Goal: Task Accomplishment & Management: Complete application form

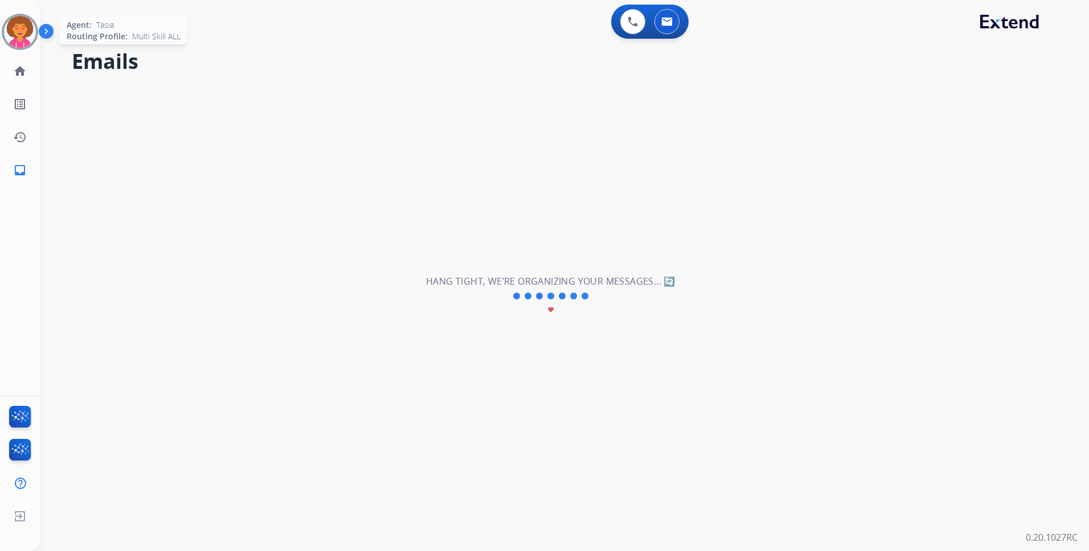
click at [17, 32] on img at bounding box center [20, 32] width 32 height 32
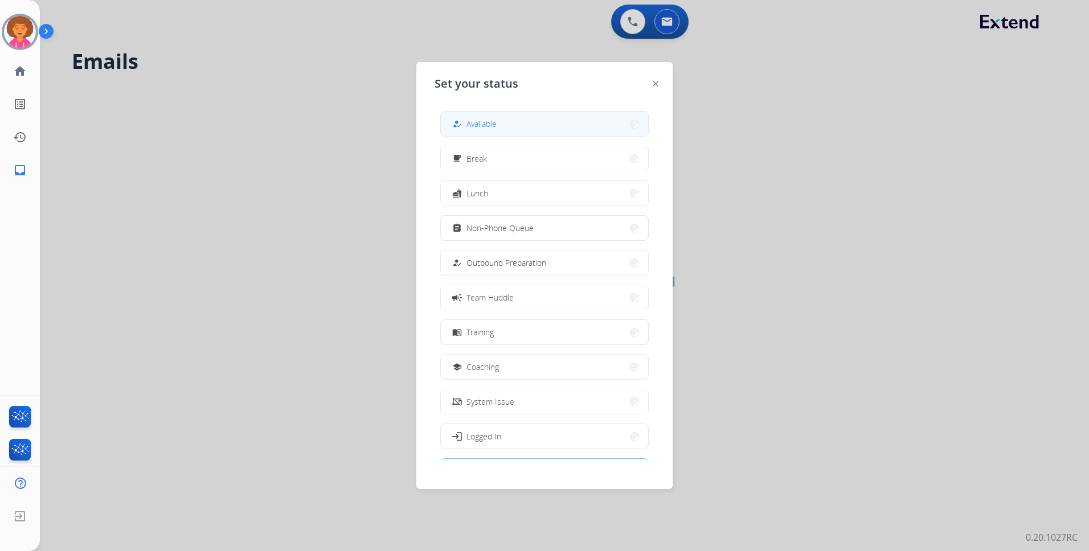
click at [551, 118] on button "how_to_reg Available" at bounding box center [544, 124] width 207 height 24
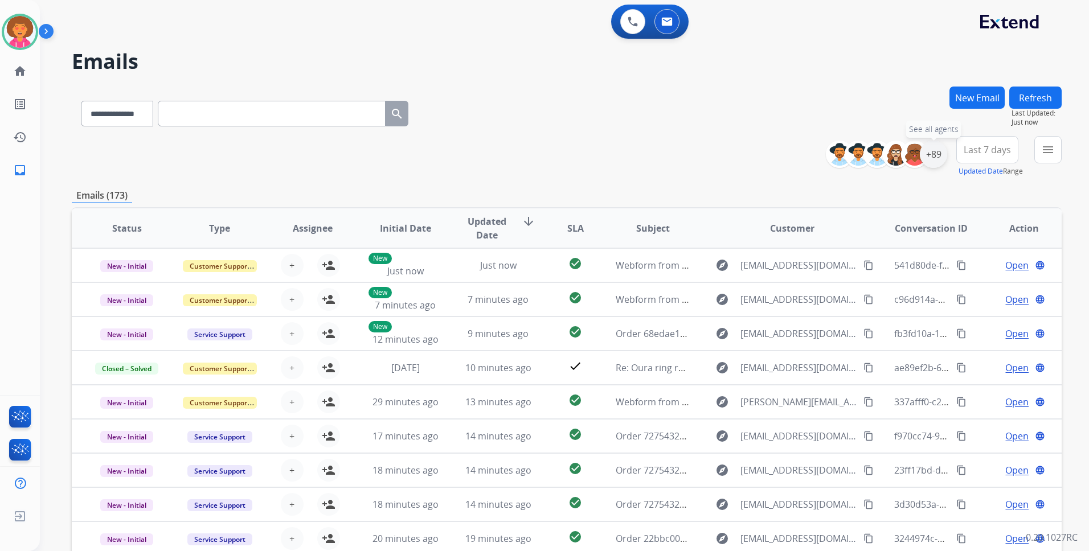
click at [935, 153] on div "+89" at bounding box center [933, 154] width 27 height 27
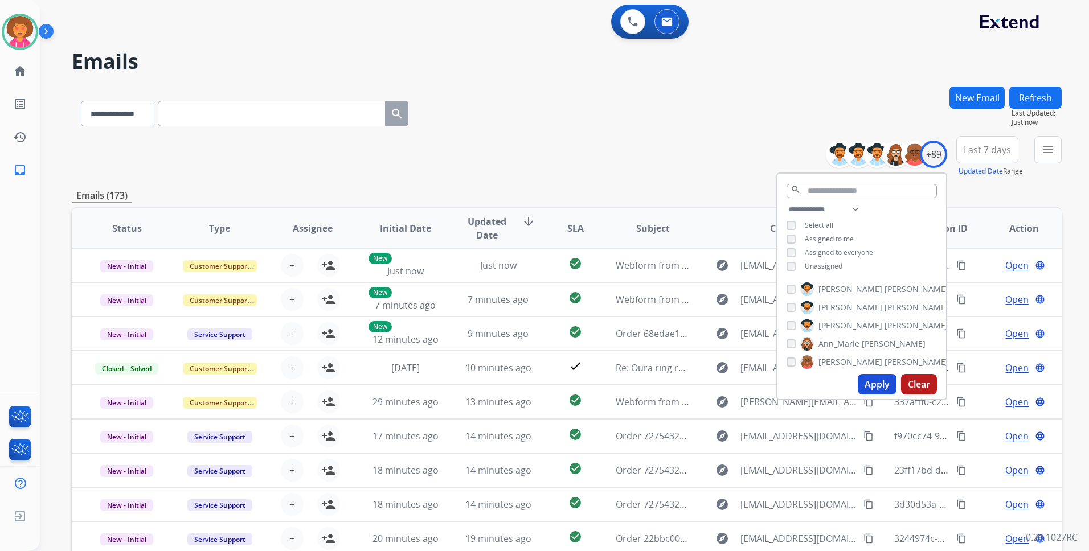
click at [826, 270] on div "**********" at bounding box center [861, 239] width 169 height 73
click at [825, 265] on span "Unassigned" at bounding box center [824, 266] width 38 height 10
click at [869, 384] on button "Apply" at bounding box center [877, 384] width 39 height 21
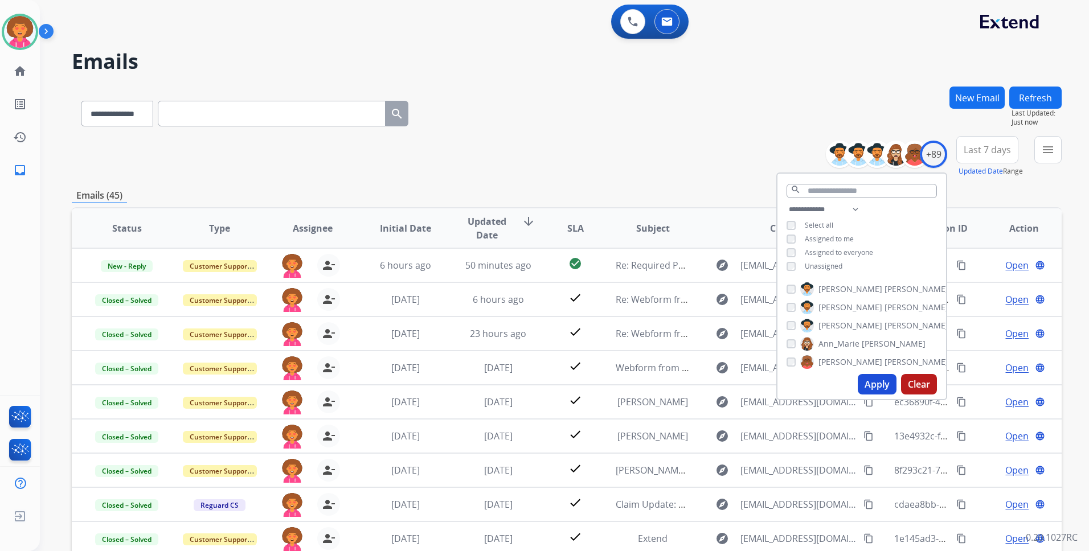
click at [542, 115] on div "**********" at bounding box center [567, 112] width 990 height 50
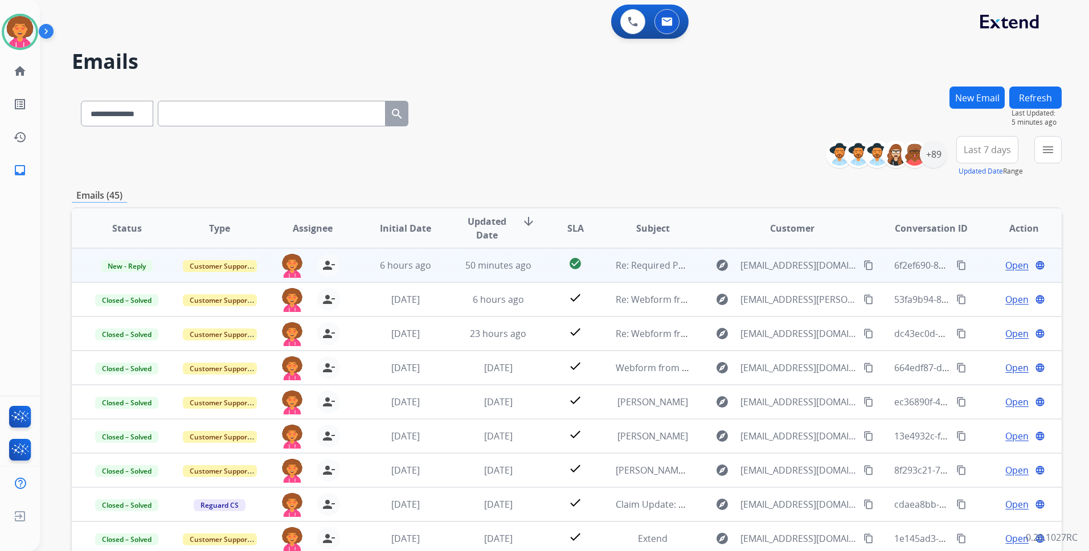
click at [1010, 270] on span "Open" at bounding box center [1016, 266] width 23 height 14
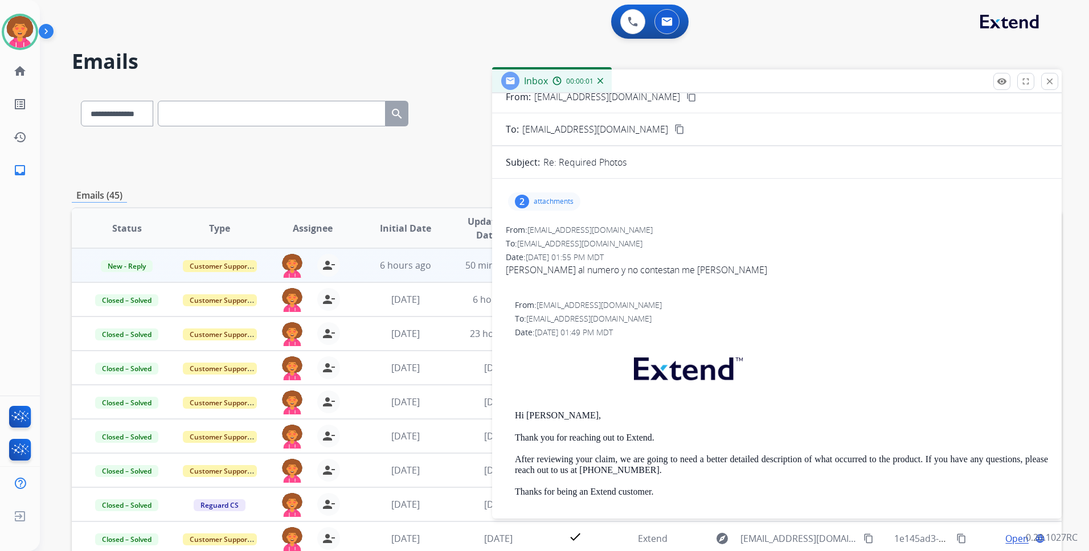
scroll to position [57, 0]
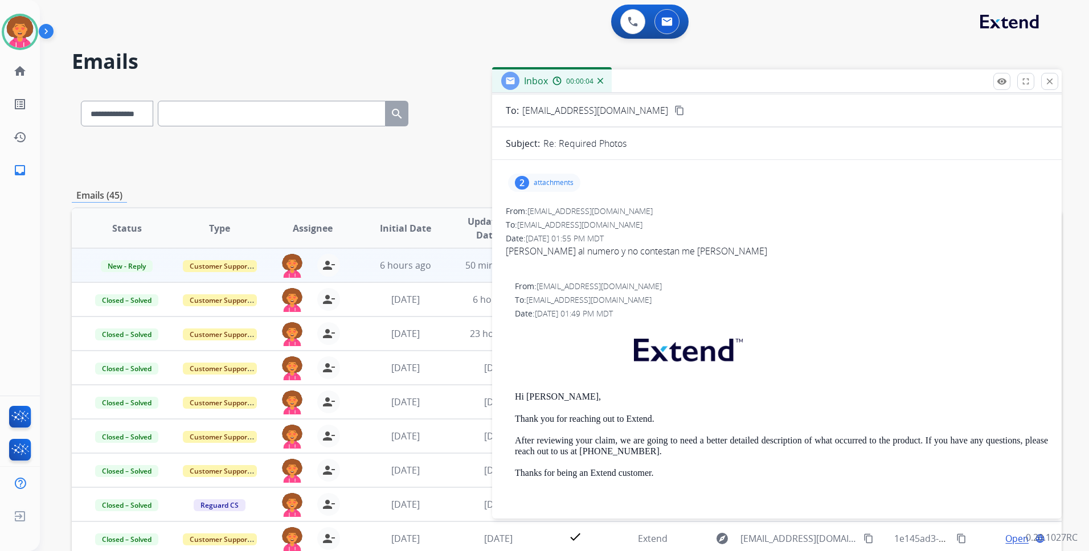
click at [599, 250] on div "[PERSON_NAME] al numero y no contestan me [PERSON_NAME]" at bounding box center [777, 251] width 542 height 14
click at [599, 251] on div "[PERSON_NAME] al numero y no contestan me [PERSON_NAME]" at bounding box center [777, 251] width 542 height 14
click at [598, 251] on div "[PERSON_NAME] al numero y no contestan me [PERSON_NAME]" at bounding box center [777, 251] width 542 height 14
copy div "contestan"
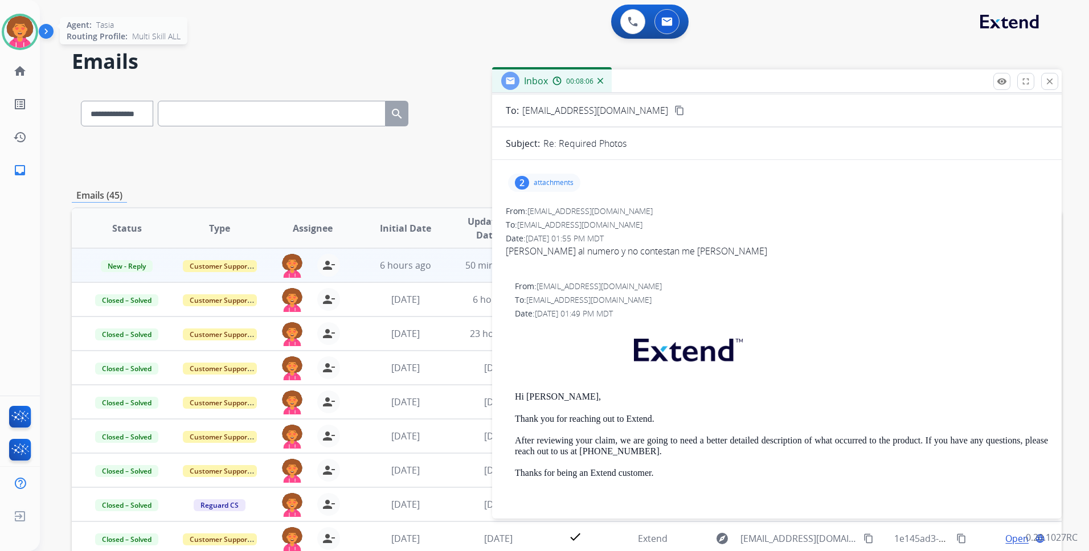
click at [18, 16] on img at bounding box center [20, 32] width 32 height 32
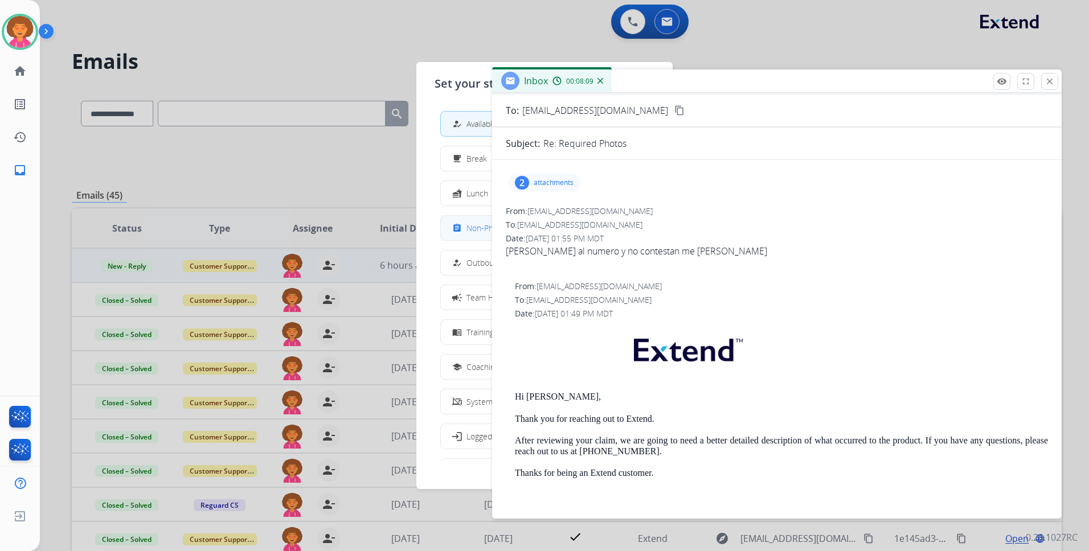
click at [476, 232] on span "Non-Phone Queue" at bounding box center [499, 228] width 67 height 12
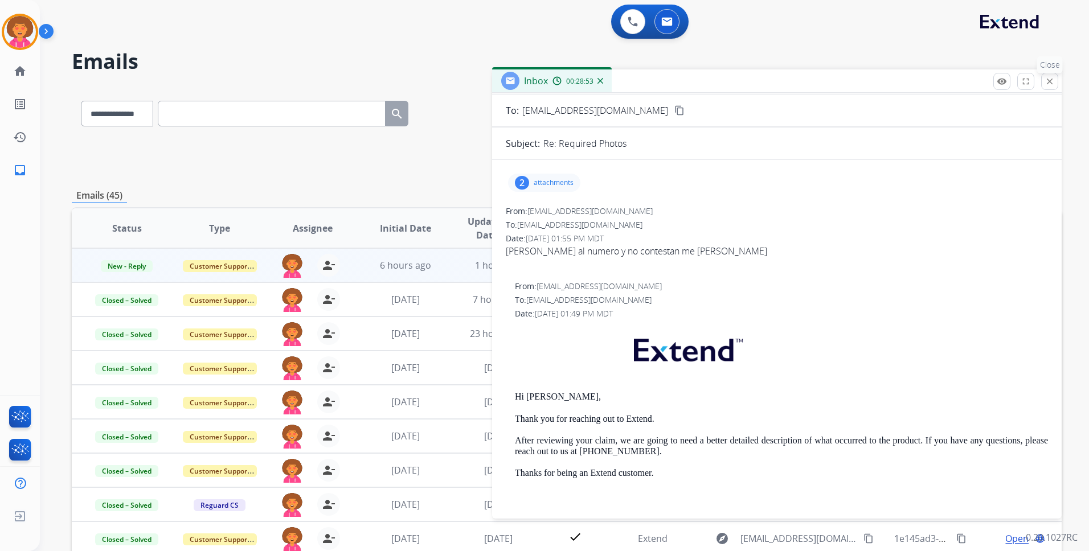
click at [1050, 84] on mat-icon "close" at bounding box center [1049, 81] width 10 height 10
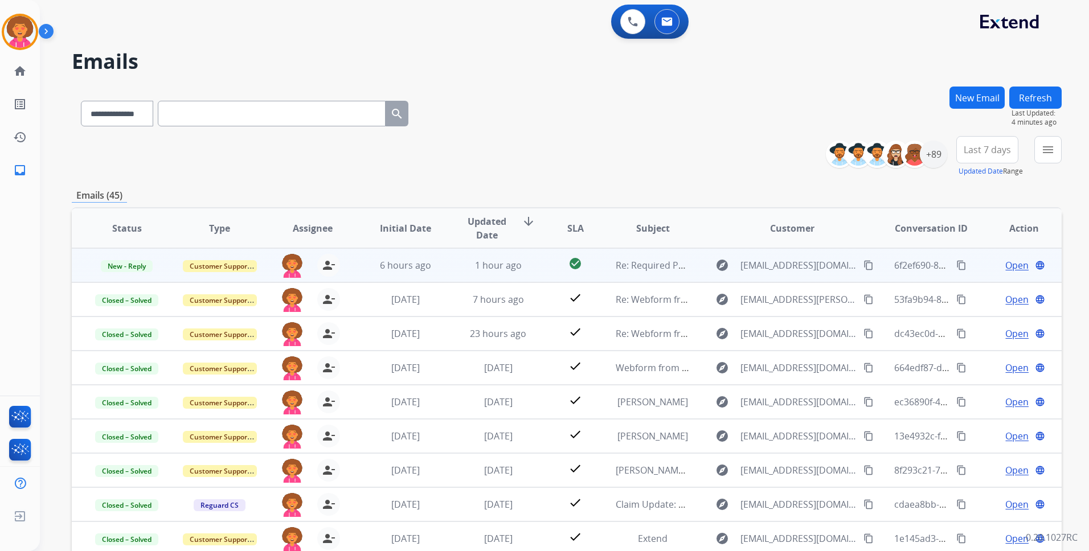
click at [1005, 268] on span "Open" at bounding box center [1016, 266] width 23 height 14
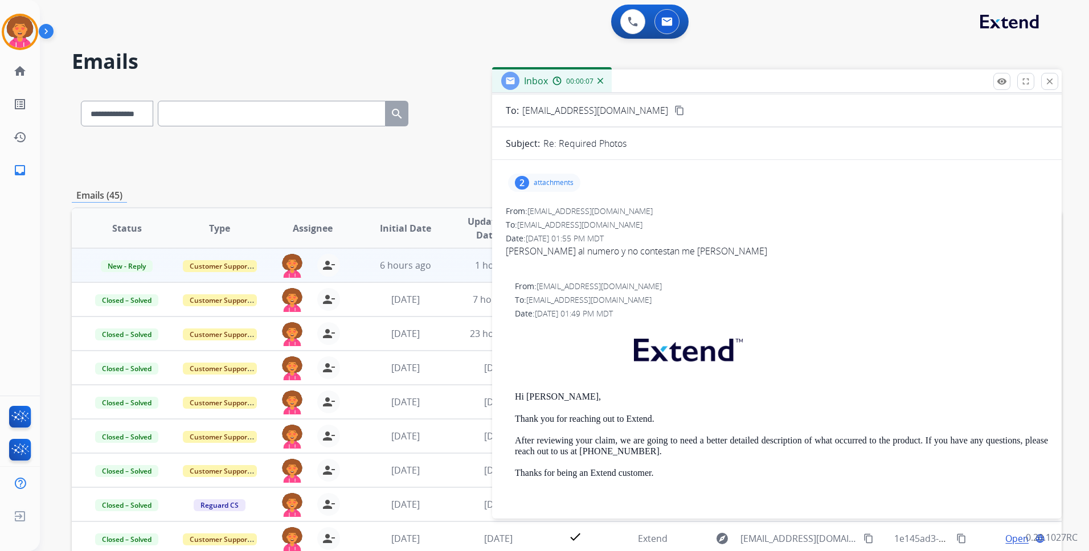
click at [610, 251] on div "[PERSON_NAME] al numero y no contestan me [PERSON_NAME]" at bounding box center [777, 251] width 542 height 14
click at [611, 251] on div "[PERSON_NAME] al numero y no contestan me [PERSON_NAME]" at bounding box center [777, 251] width 542 height 14
copy div "contestan"
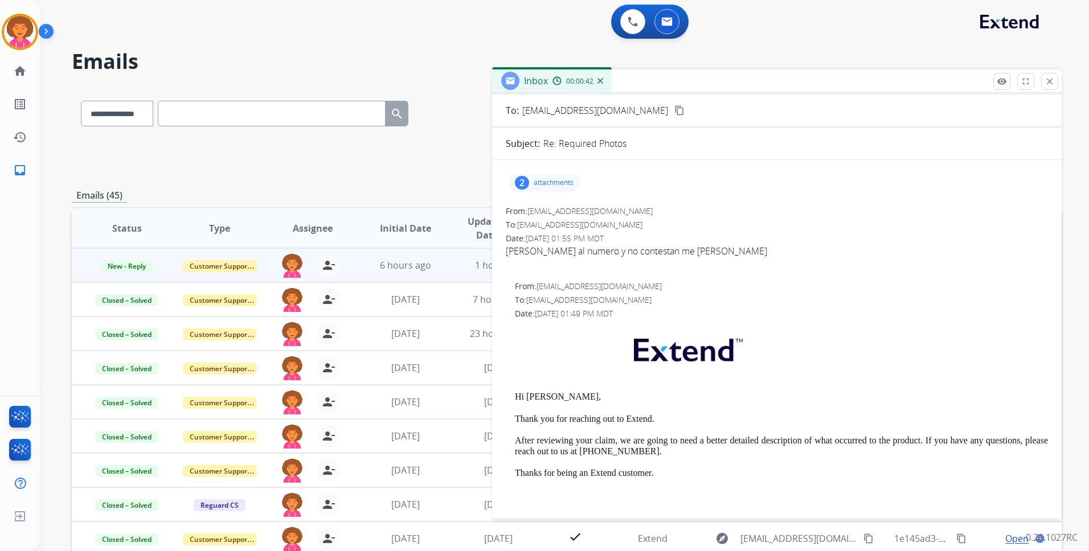
click at [745, 222] on div "To: [EMAIL_ADDRESS][DOMAIN_NAME]" at bounding box center [777, 224] width 542 height 11
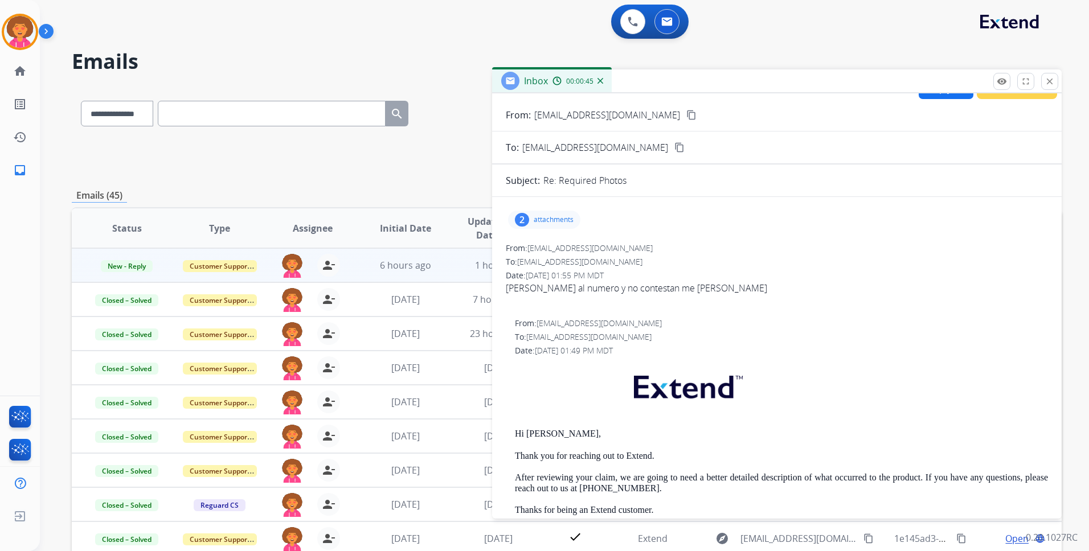
scroll to position [0, 0]
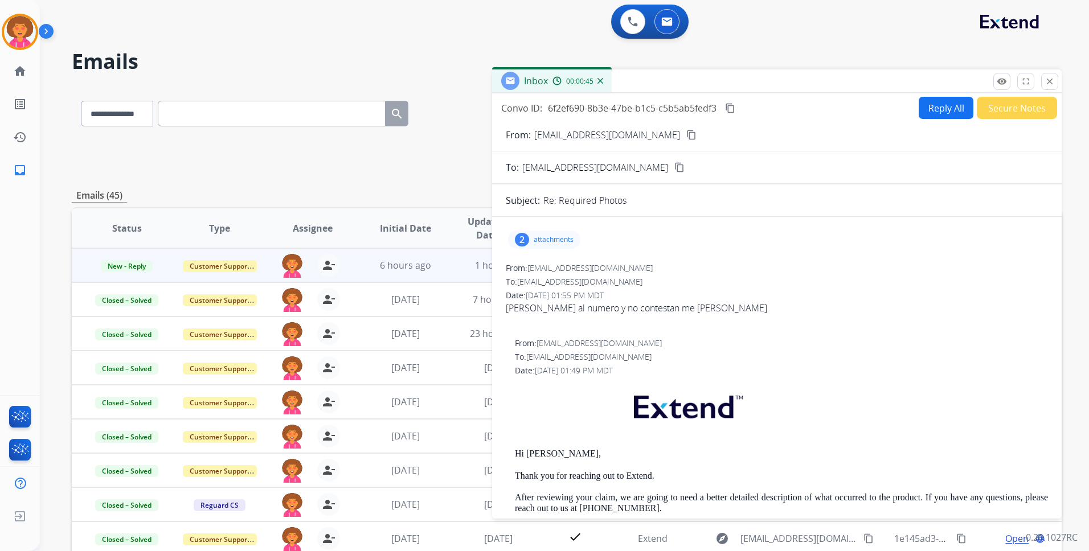
click at [931, 99] on button "Reply All" at bounding box center [946, 108] width 55 height 22
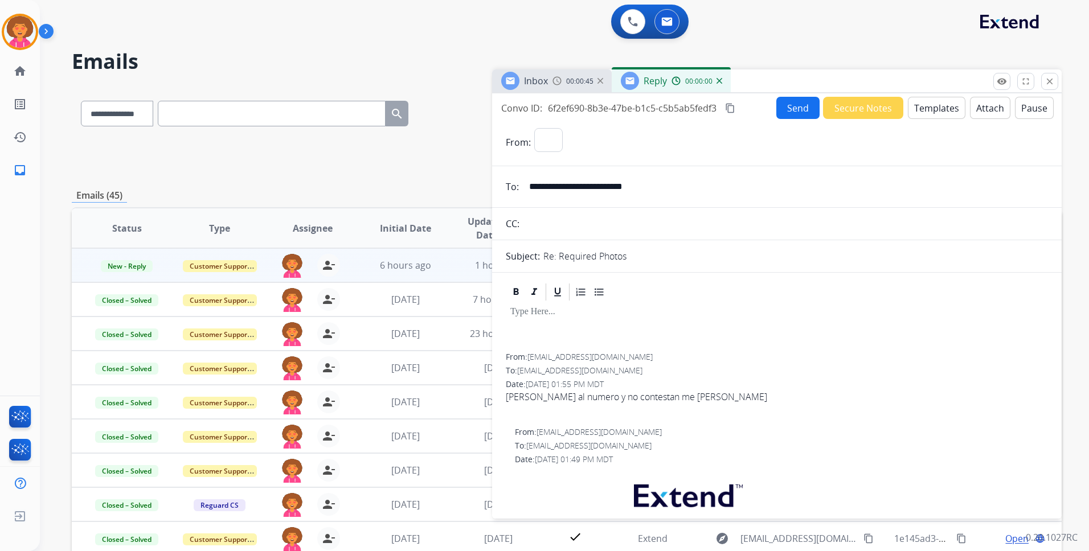
select select "**********"
click at [949, 110] on button "Templates" at bounding box center [937, 108] width 58 height 22
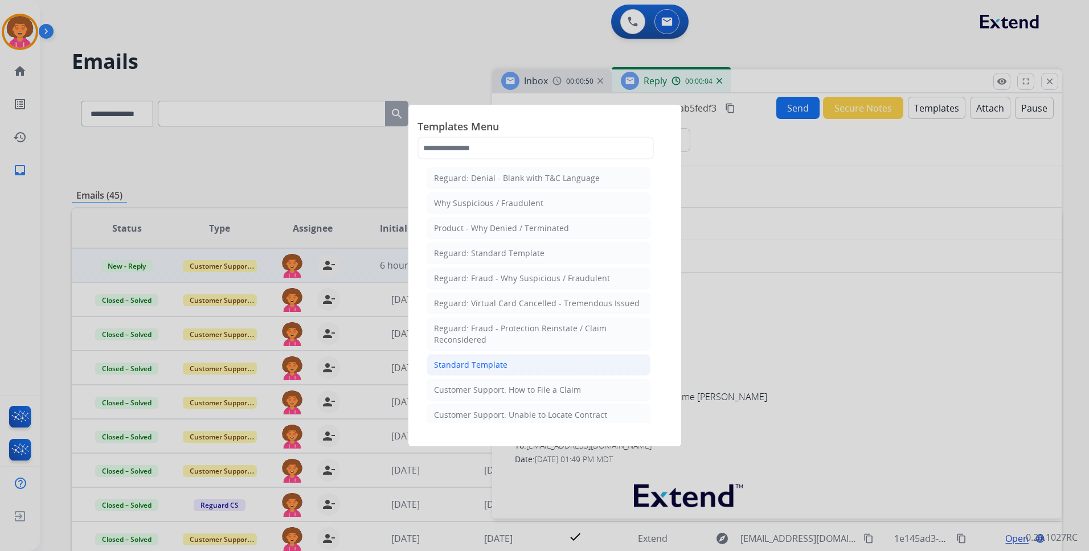
click at [497, 370] on div "Standard Template" at bounding box center [470, 364] width 73 height 11
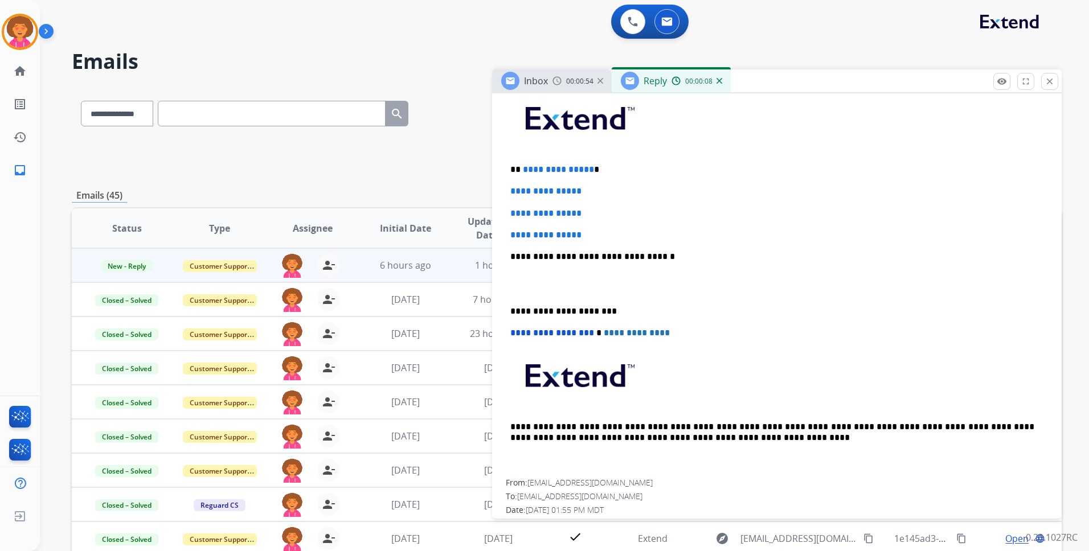
scroll to position [228, 0]
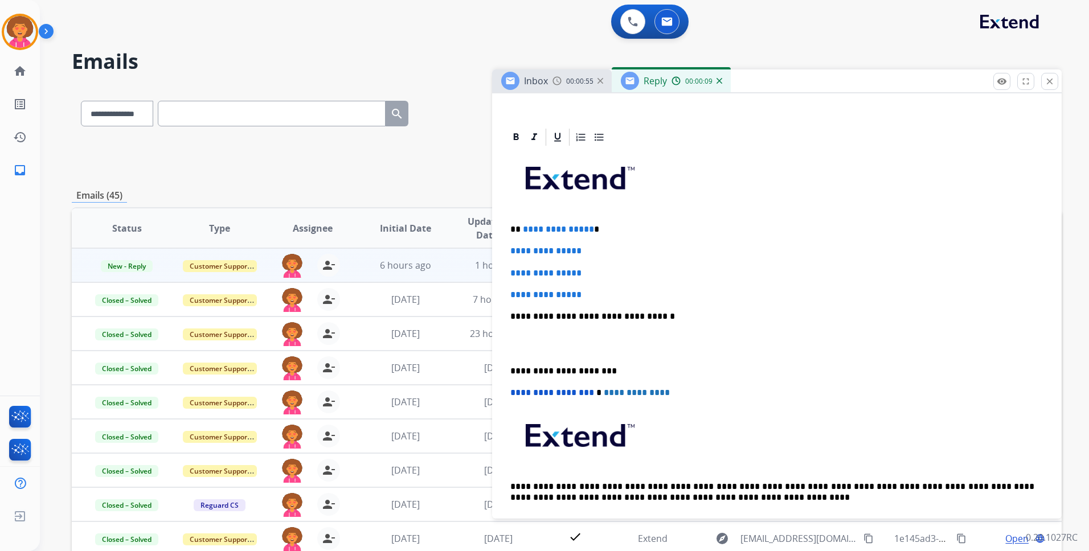
drag, startPoint x: 586, startPoint y: 229, endPoint x: 592, endPoint y: 231, distance: 6.7
click at [586, 230] on span "**********" at bounding box center [558, 229] width 71 height 9
drag, startPoint x: 593, startPoint y: 292, endPoint x: 494, endPoint y: 236, distance: 114.2
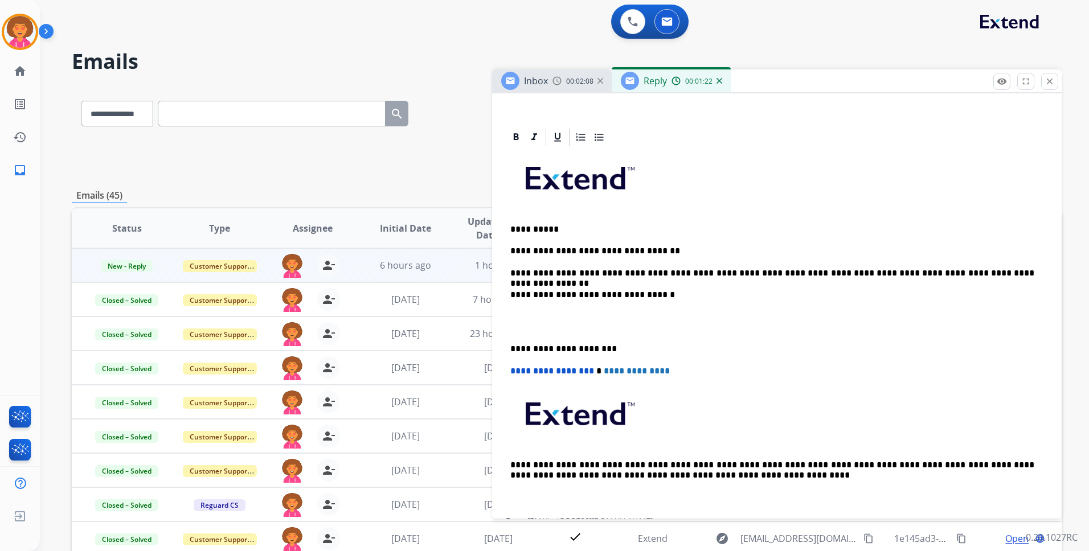
click at [512, 349] on p "**********" at bounding box center [772, 349] width 524 height 10
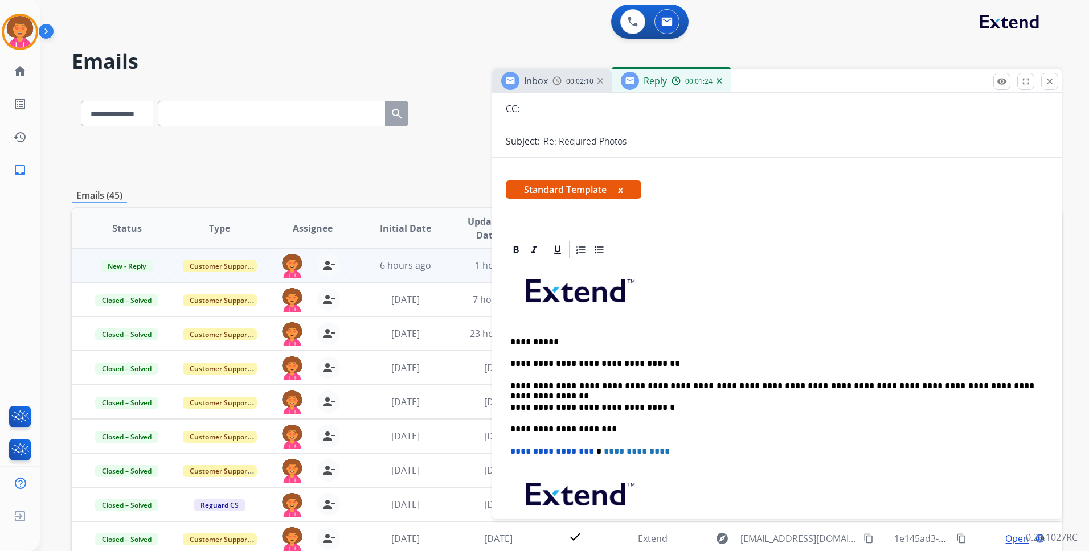
scroll to position [0, 0]
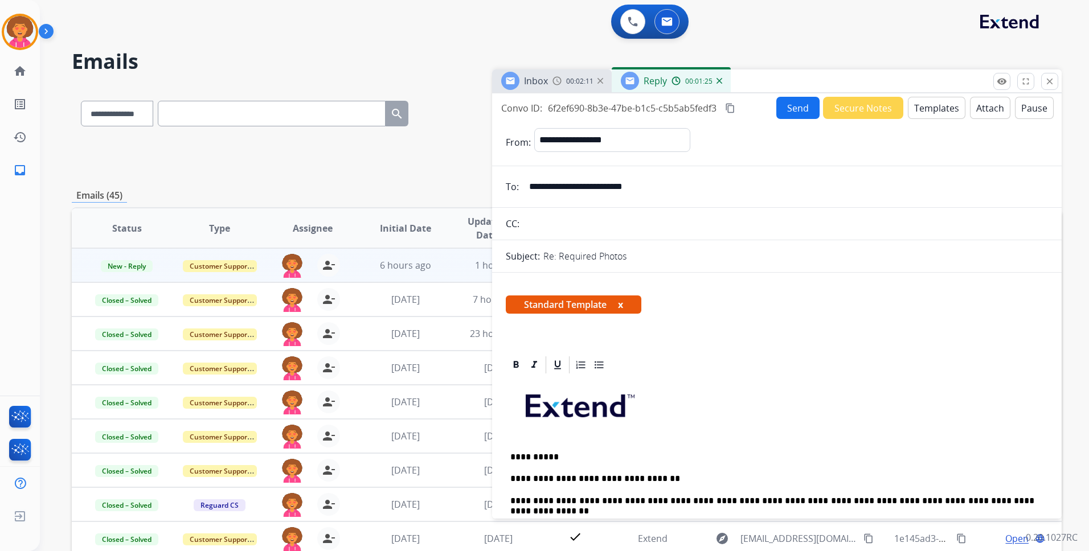
click at [790, 104] on button "Send" at bounding box center [797, 108] width 43 height 22
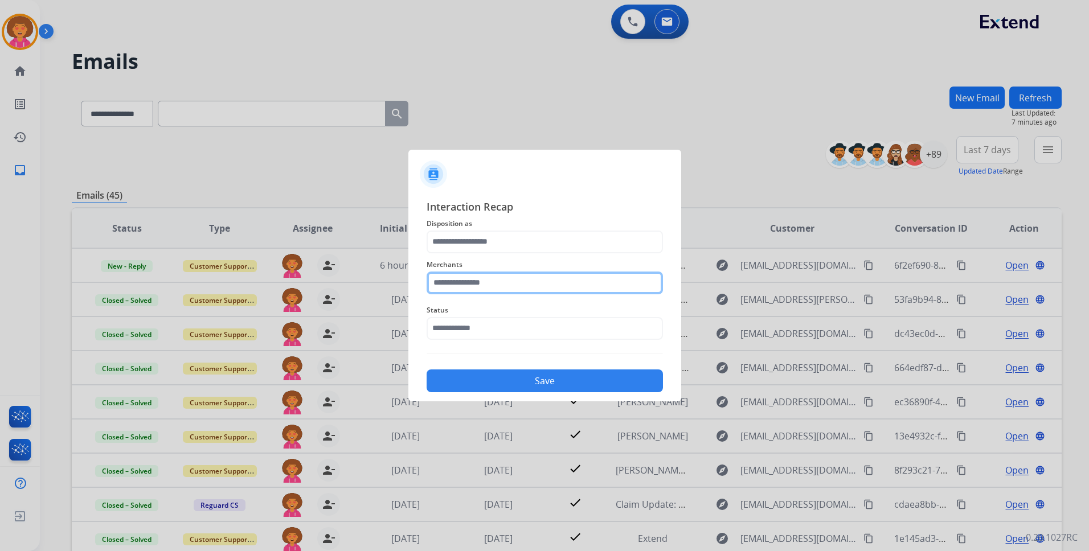
drag, startPoint x: 497, startPoint y: 285, endPoint x: 498, endPoint y: 278, distance: 6.4
click at [498, 284] on input "text" at bounding box center [545, 283] width 236 height 23
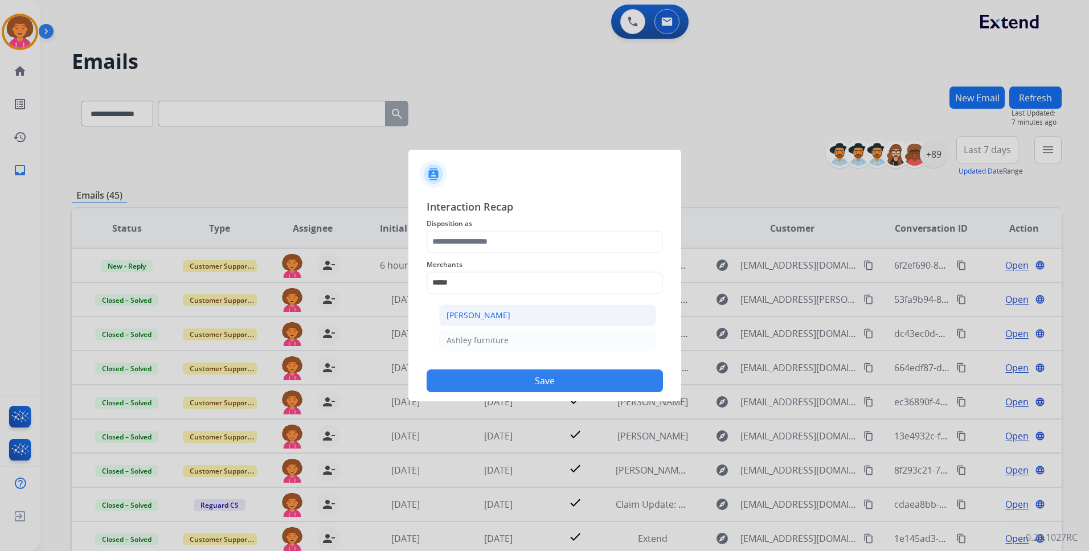
click at [494, 321] on div "[PERSON_NAME]" at bounding box center [478, 315] width 64 height 11
type input "**********"
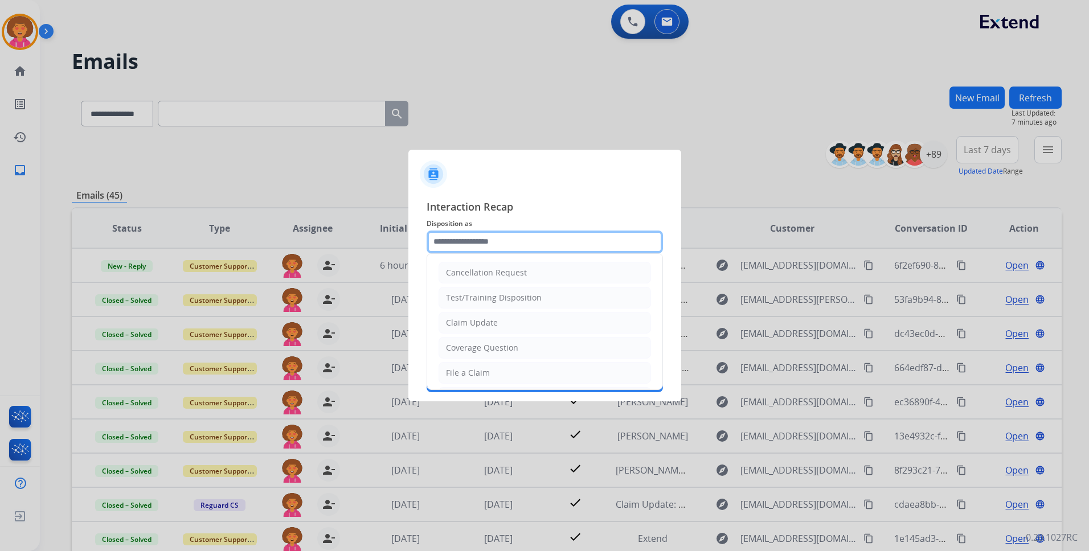
click at [483, 237] on input "text" at bounding box center [545, 242] width 236 height 23
click at [497, 326] on li "Claim Update" at bounding box center [544, 323] width 212 height 22
type input "**********"
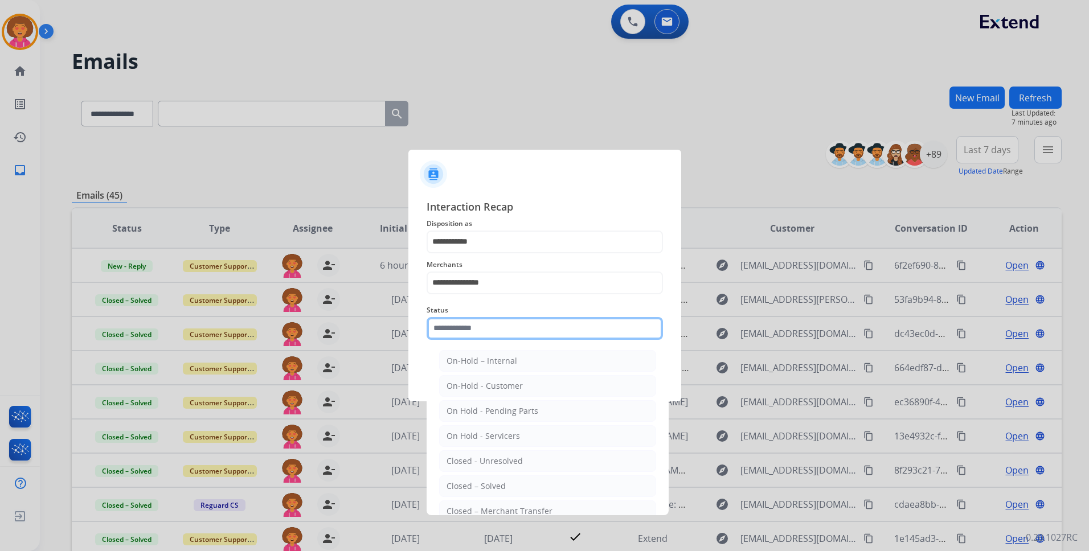
click at [484, 333] on input "text" at bounding box center [545, 328] width 236 height 23
click at [485, 484] on div "Closed – Solved" at bounding box center [475, 486] width 59 height 11
type input "**********"
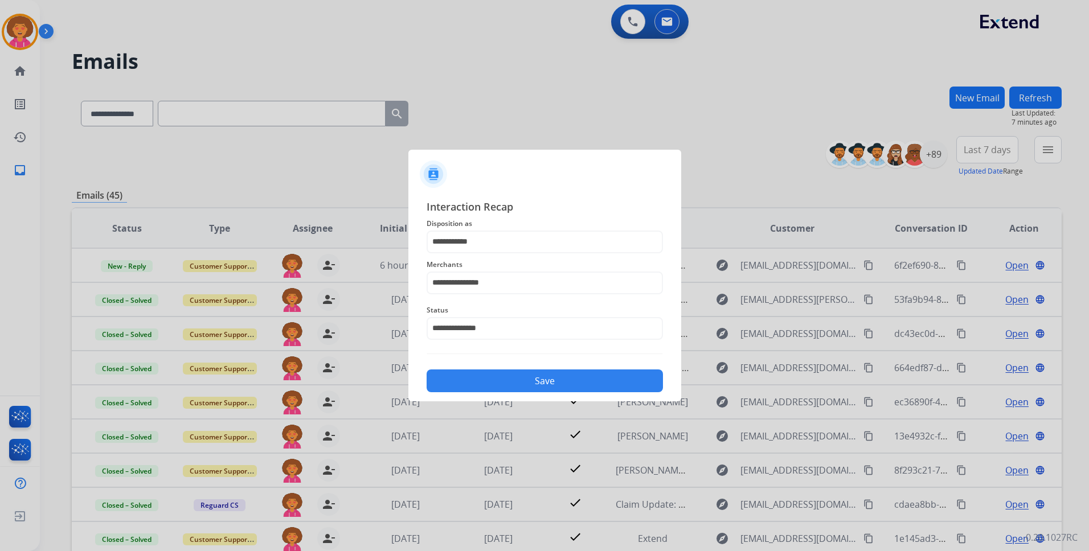
click at [518, 393] on div "**********" at bounding box center [544, 296] width 273 height 212
click at [518, 388] on button "Save" at bounding box center [545, 381] width 236 height 23
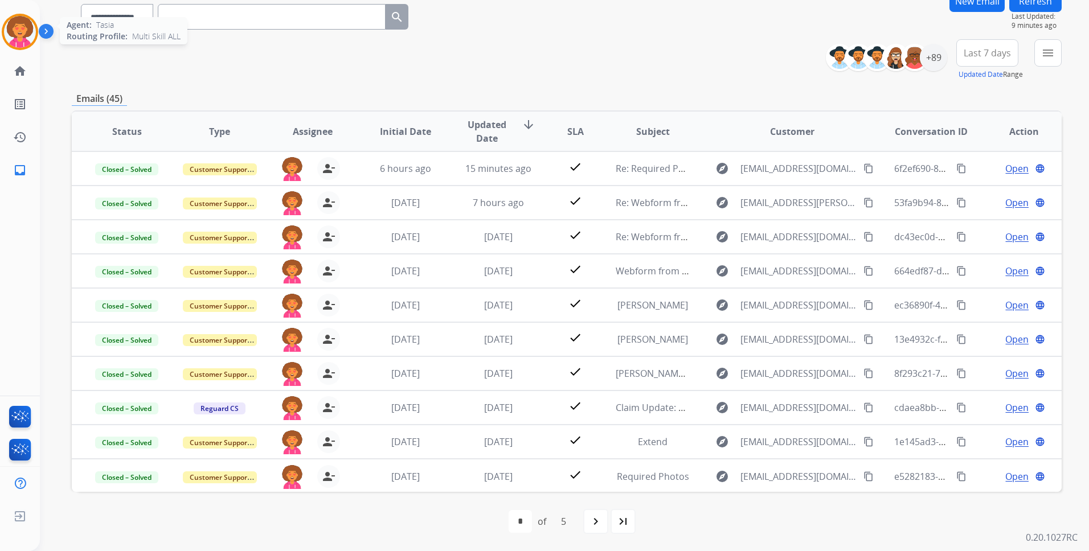
click at [27, 31] on img at bounding box center [20, 32] width 32 height 32
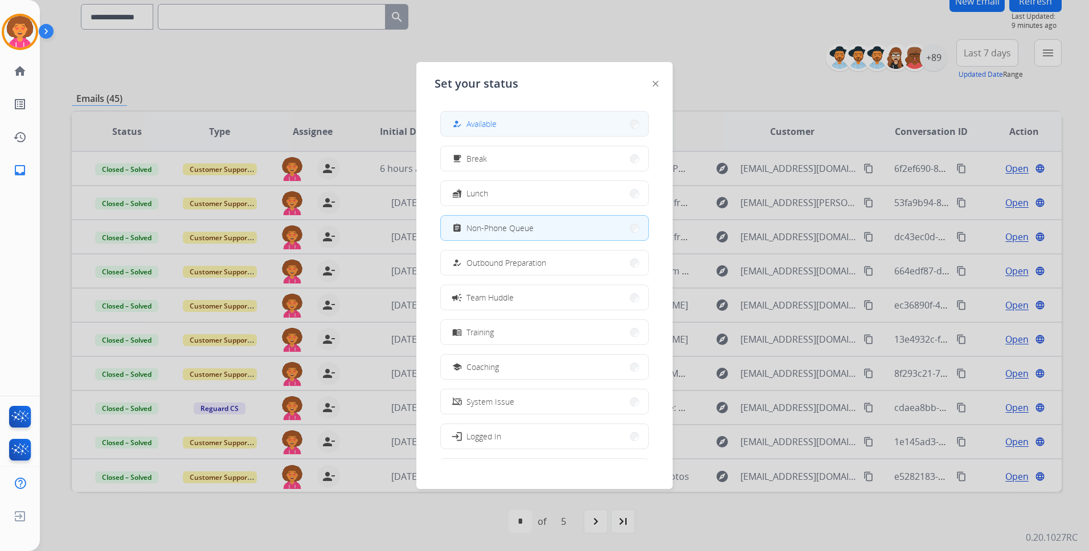
click at [518, 126] on button "how_to_reg Available" at bounding box center [544, 124] width 207 height 24
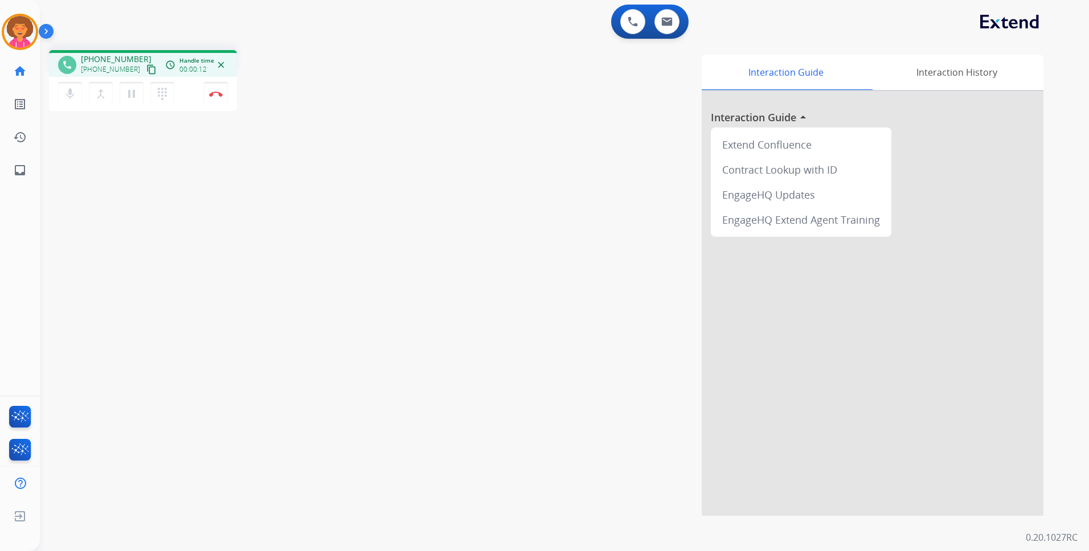
click at [146, 67] on mat-icon "content_copy" at bounding box center [151, 69] width 10 height 10
click at [670, 25] on img at bounding box center [666, 21] width 11 height 9
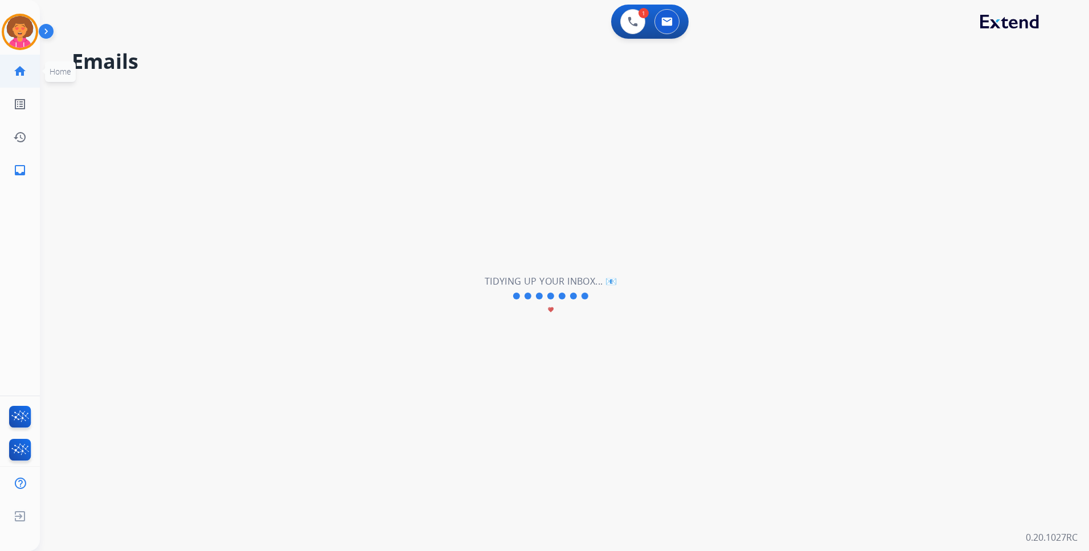
click at [16, 73] on mat-icon "home" at bounding box center [20, 71] width 14 height 14
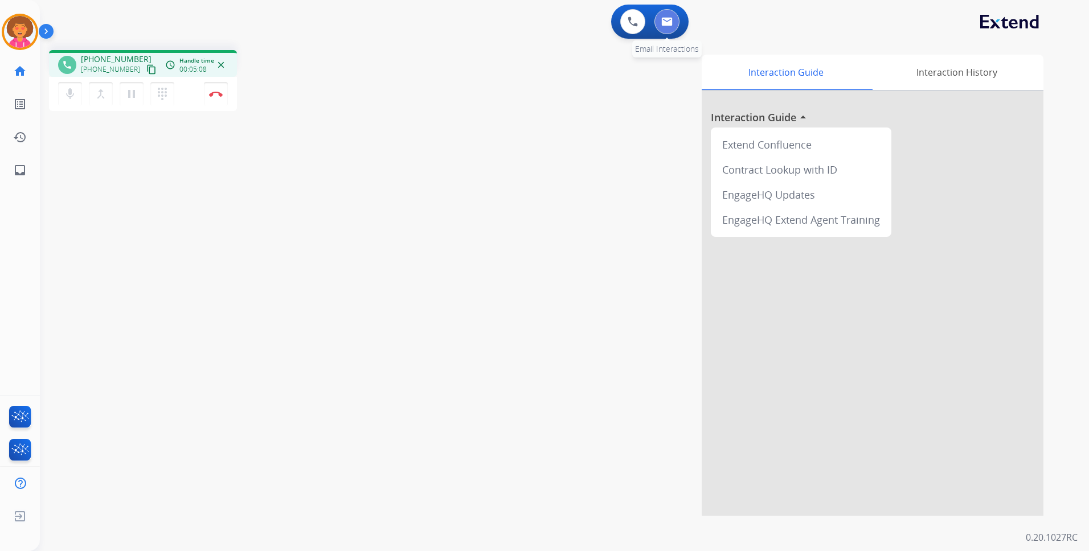
click at [661, 21] on img at bounding box center [666, 21] width 11 height 9
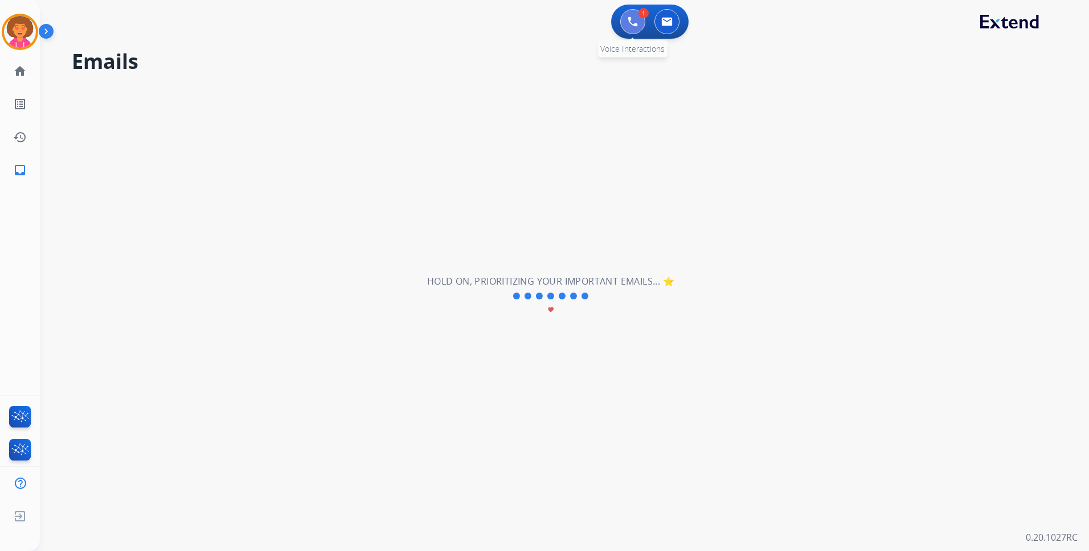
click at [633, 22] on img at bounding box center [633, 22] width 10 height 10
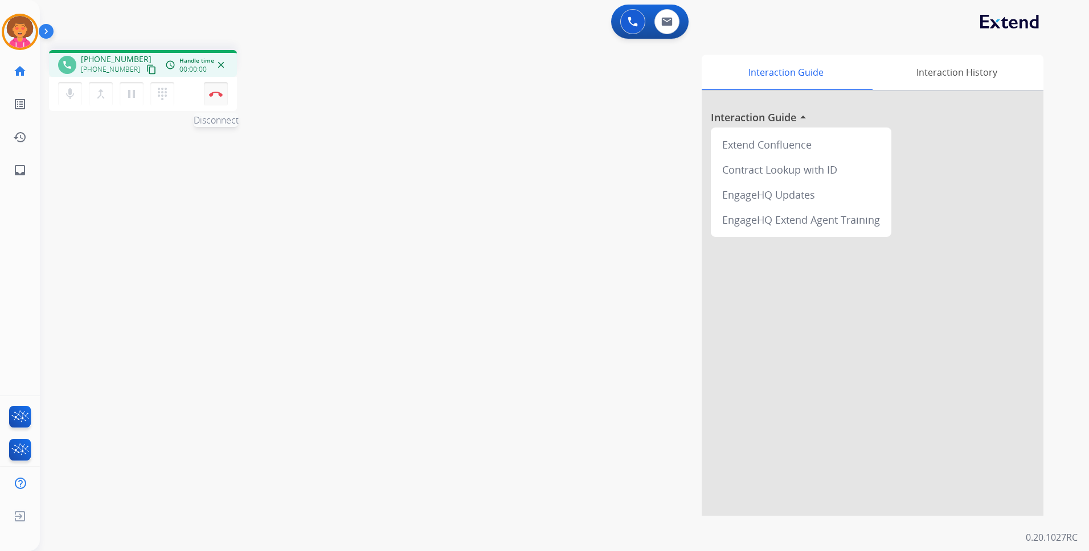
click at [216, 97] on button "Disconnect" at bounding box center [216, 94] width 24 height 24
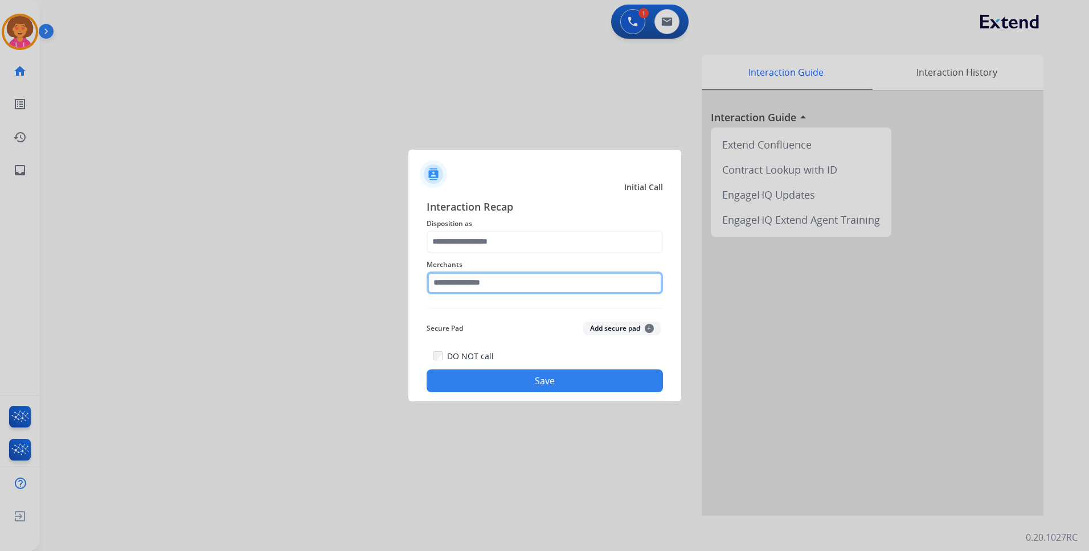
click at [493, 282] on input "text" at bounding box center [545, 283] width 236 height 23
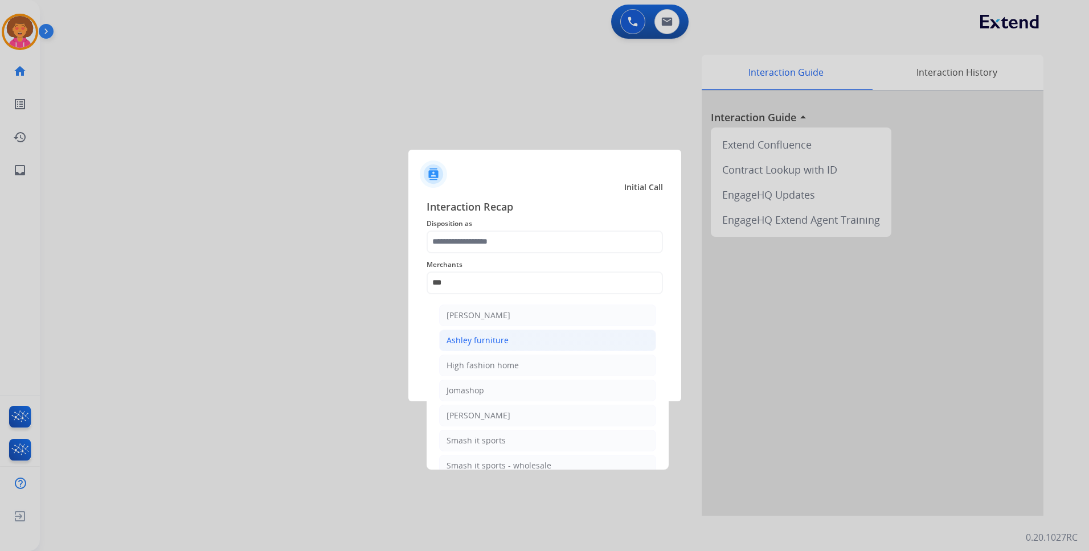
click at [513, 334] on li "Ashley furniture" at bounding box center [547, 341] width 217 height 22
type input "**********"
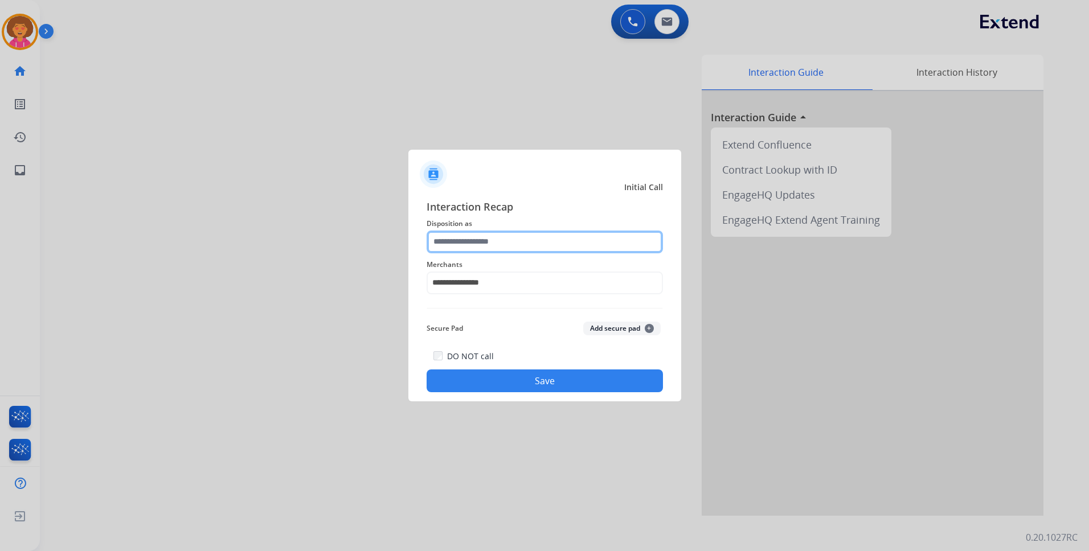
click at [518, 241] on input "text" at bounding box center [545, 242] width 236 height 23
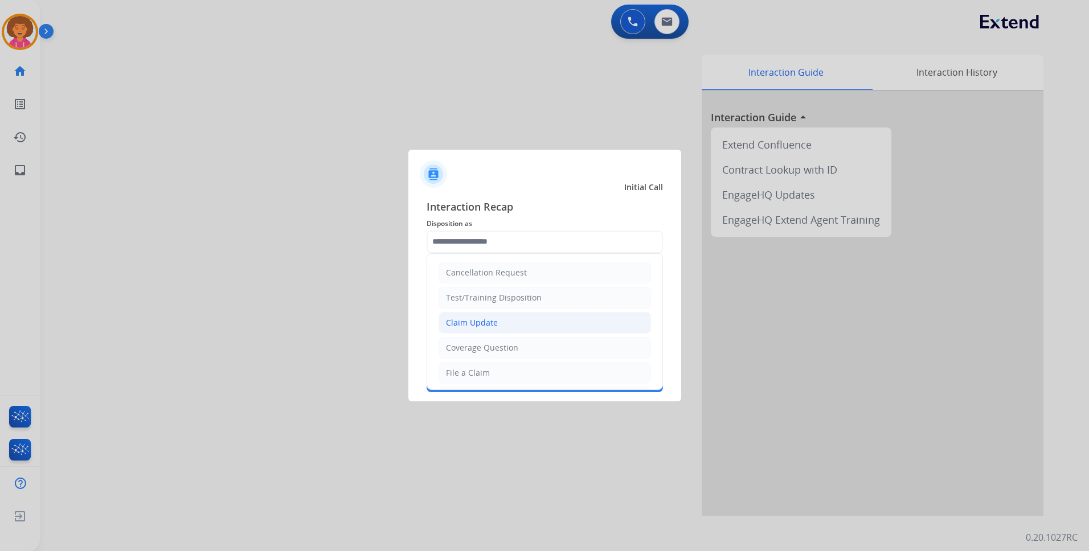
click at [504, 323] on li "Claim Update" at bounding box center [544, 323] width 212 height 22
type input "**********"
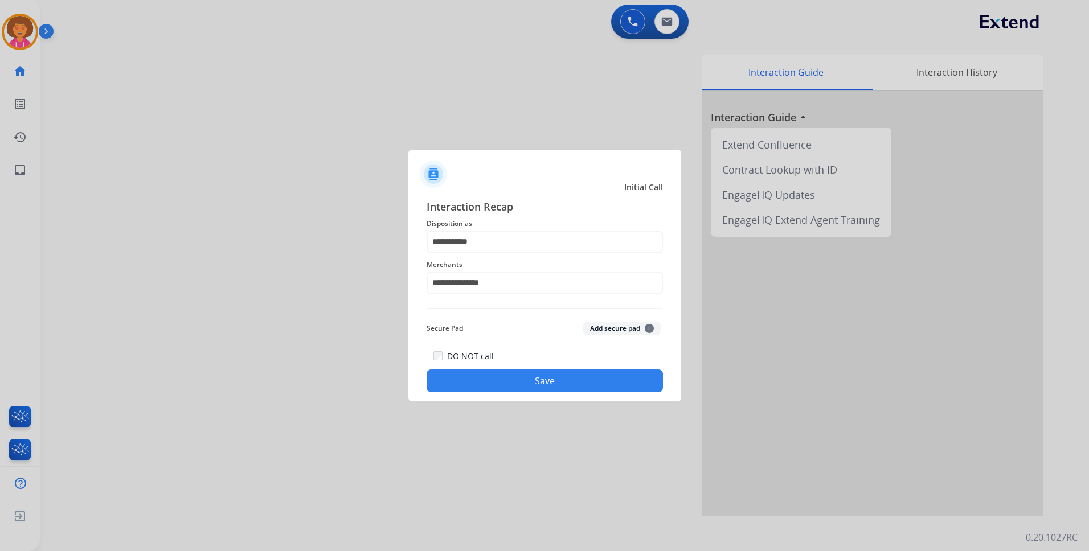
click at [518, 374] on button "Save" at bounding box center [545, 381] width 236 height 23
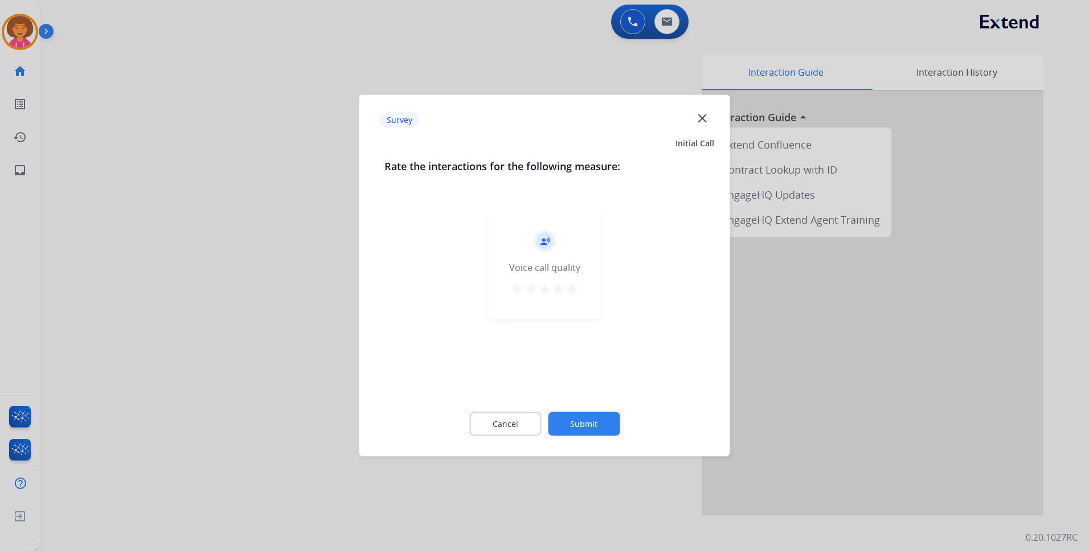
click at [572, 291] on mat-icon "star" at bounding box center [572, 289] width 14 height 14
click at [597, 422] on button "Submit" at bounding box center [584, 424] width 72 height 24
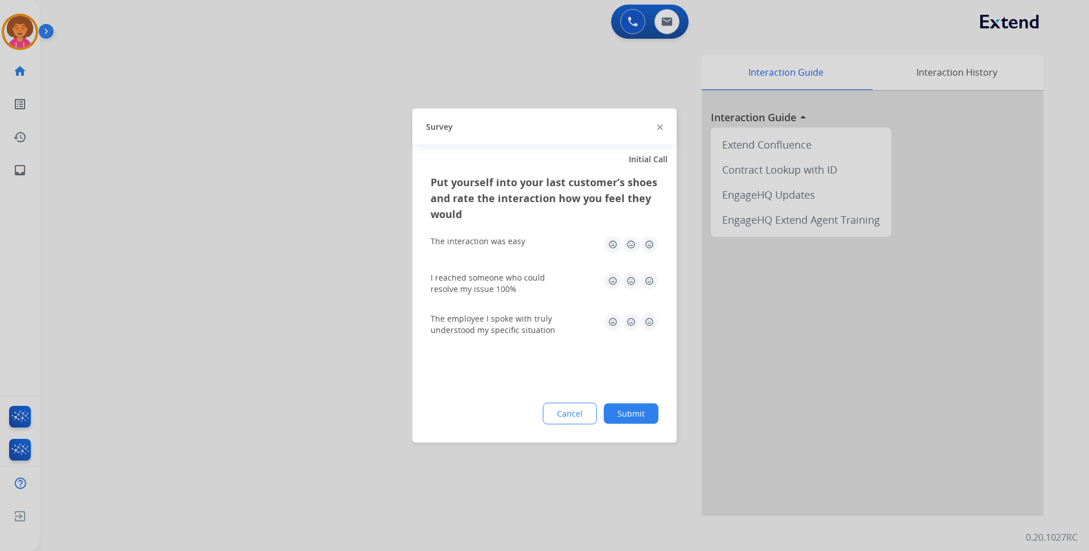
click at [649, 244] on img at bounding box center [649, 245] width 18 height 18
click at [649, 286] on img at bounding box center [649, 281] width 18 height 18
click at [648, 318] on img at bounding box center [649, 322] width 18 height 18
click at [628, 411] on button "Submit" at bounding box center [631, 414] width 55 height 21
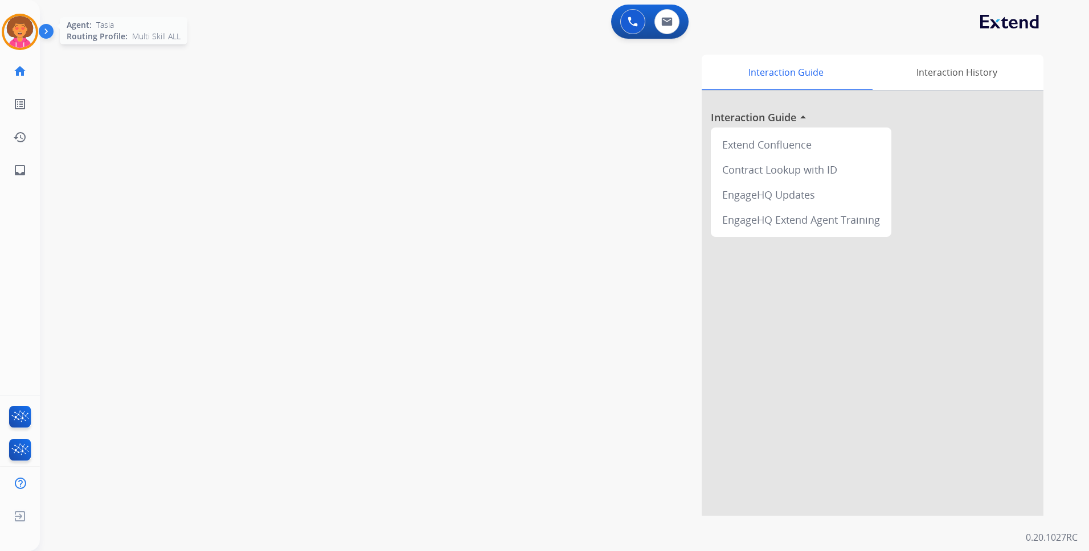
click at [15, 22] on img at bounding box center [20, 32] width 32 height 32
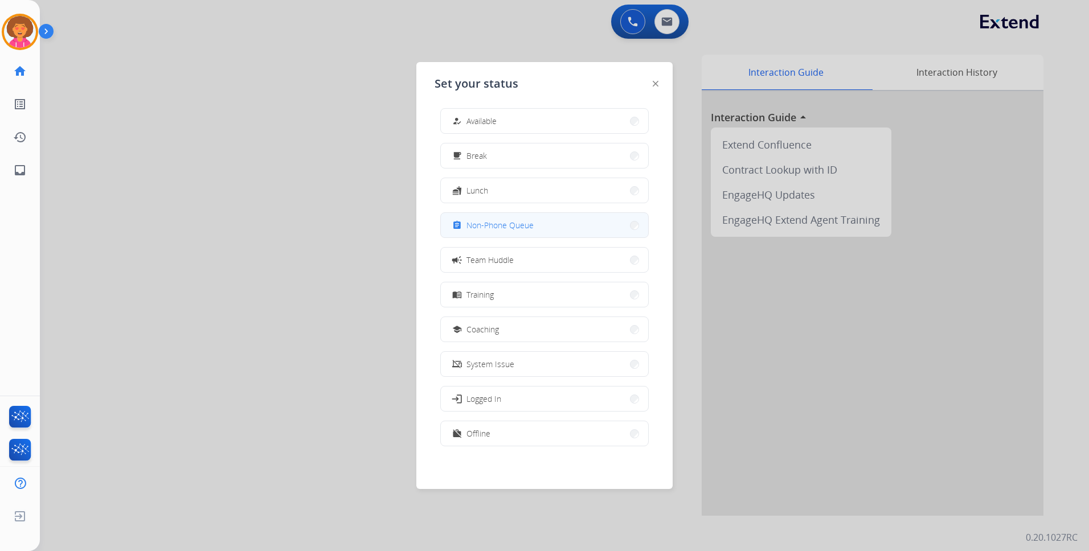
scroll to position [3, 0]
click at [491, 432] on button "work_off Offline" at bounding box center [544, 433] width 207 height 24
